Goal: Find specific page/section: Find specific page/section

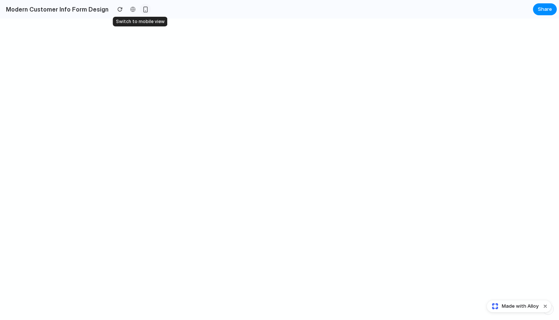
click at [142, 10] on div "button" at bounding box center [145, 9] width 6 height 6
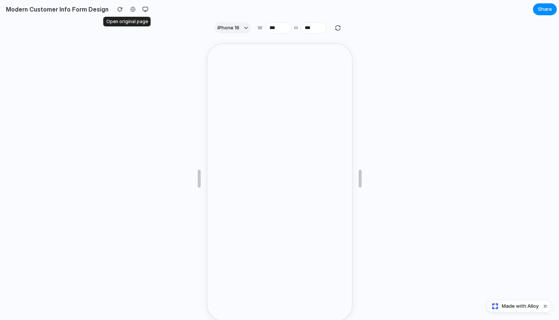
click at [128, 9] on div at bounding box center [132, 9] width 11 height 11
click at [118, 8] on div "button" at bounding box center [120, 9] width 5 height 5
click at [142, 10] on div "button" at bounding box center [145, 9] width 6 height 6
